Goal: Book appointment/travel/reservation

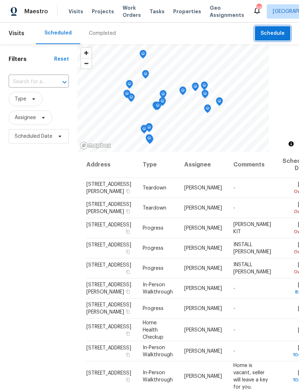
click at [264, 32] on span "Schedule" at bounding box center [273, 33] width 24 height 9
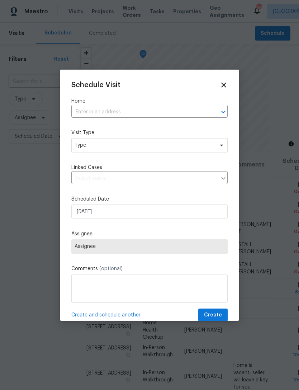
click at [95, 108] on input "text" at bounding box center [139, 112] width 136 height 11
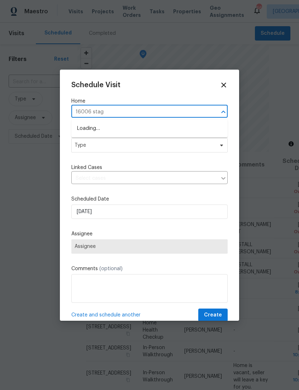
type input "16006 stags"
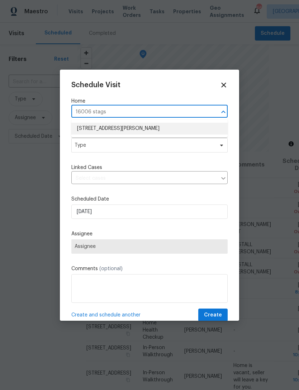
click at [100, 127] on li "16006 Stags Leap Dr, Lutz, FL 33559" at bounding box center [149, 129] width 156 height 12
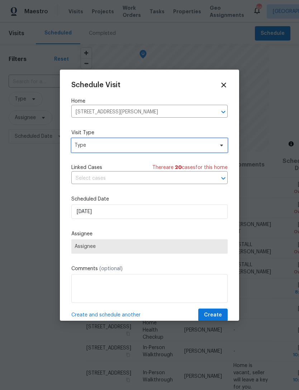
click at [90, 153] on span "Type" at bounding box center [149, 145] width 156 height 14
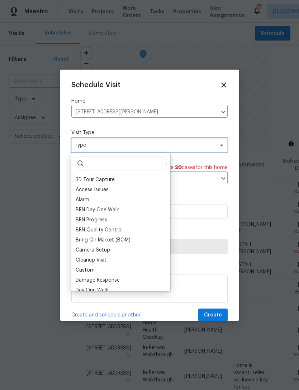
click at [89, 144] on span "Type" at bounding box center [145, 145] width 140 height 7
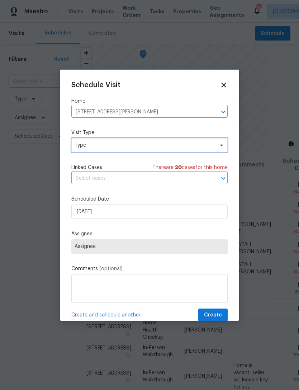
click at [91, 148] on span "Type" at bounding box center [145, 145] width 140 height 7
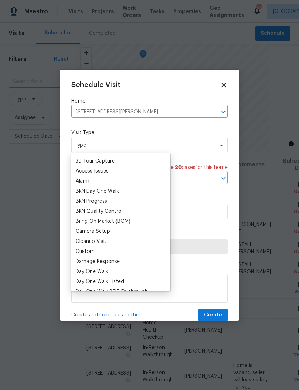
scroll to position [22, 0]
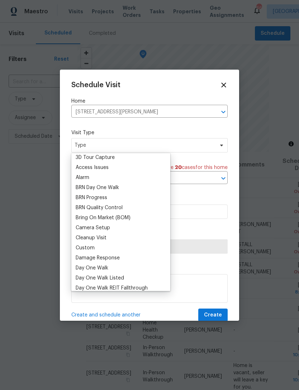
click at [81, 249] on div "Custom" at bounding box center [85, 247] width 19 height 7
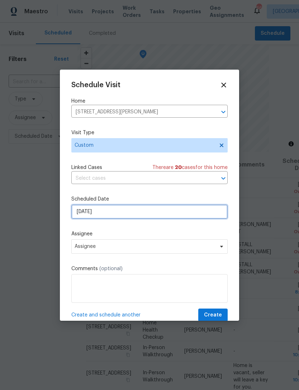
click at [85, 216] on input "[DATE]" at bounding box center [149, 212] width 156 height 14
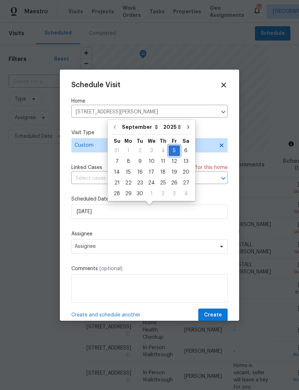
click at [174, 150] on div "5" at bounding box center [174, 151] width 11 height 10
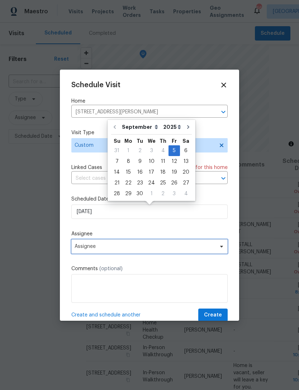
click at [95, 249] on span "Assignee" at bounding box center [145, 247] width 141 height 6
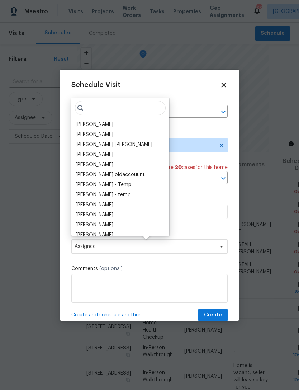
click at [91, 125] on div "[PERSON_NAME]" at bounding box center [95, 124] width 38 height 7
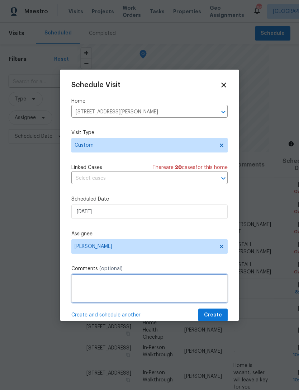
click at [93, 287] on textarea at bounding box center [149, 288] width 156 height 29
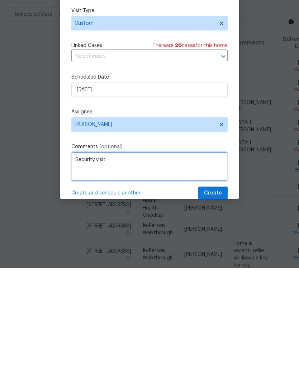
type textarea "Security visit"
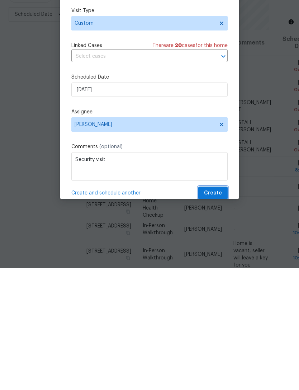
click at [213, 309] on button "Create" at bounding box center [212, 315] width 29 height 13
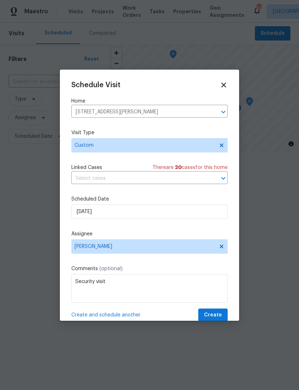
scroll to position [0, 0]
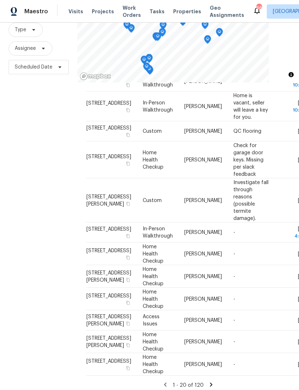
scroll to position [23, 0]
click at [212, 381] on icon at bounding box center [211, 384] width 6 height 6
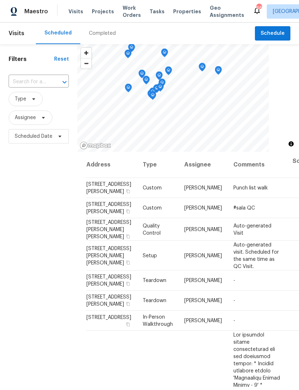
scroll to position [0, 0]
click at [0, 0] on icon at bounding box center [0, 0] width 0 height 0
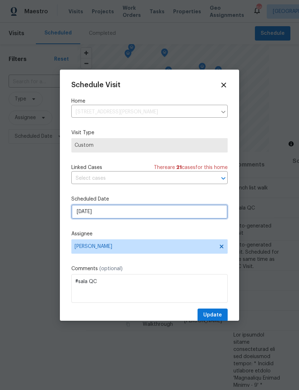
click at [119, 207] on input "[DATE]" at bounding box center [149, 212] width 156 height 14
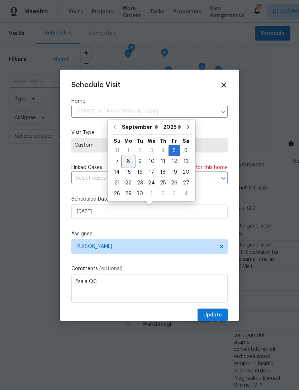
click at [128, 161] on div "8" at bounding box center [128, 161] width 11 height 10
type input "[DATE]"
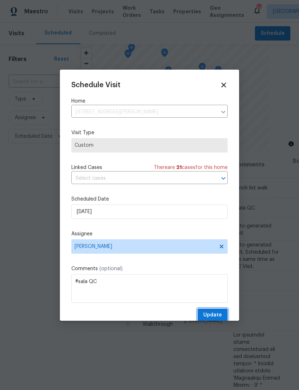
click at [211, 317] on span "Update" at bounding box center [212, 315] width 19 height 9
